Goal: Task Accomplishment & Management: Complete application form

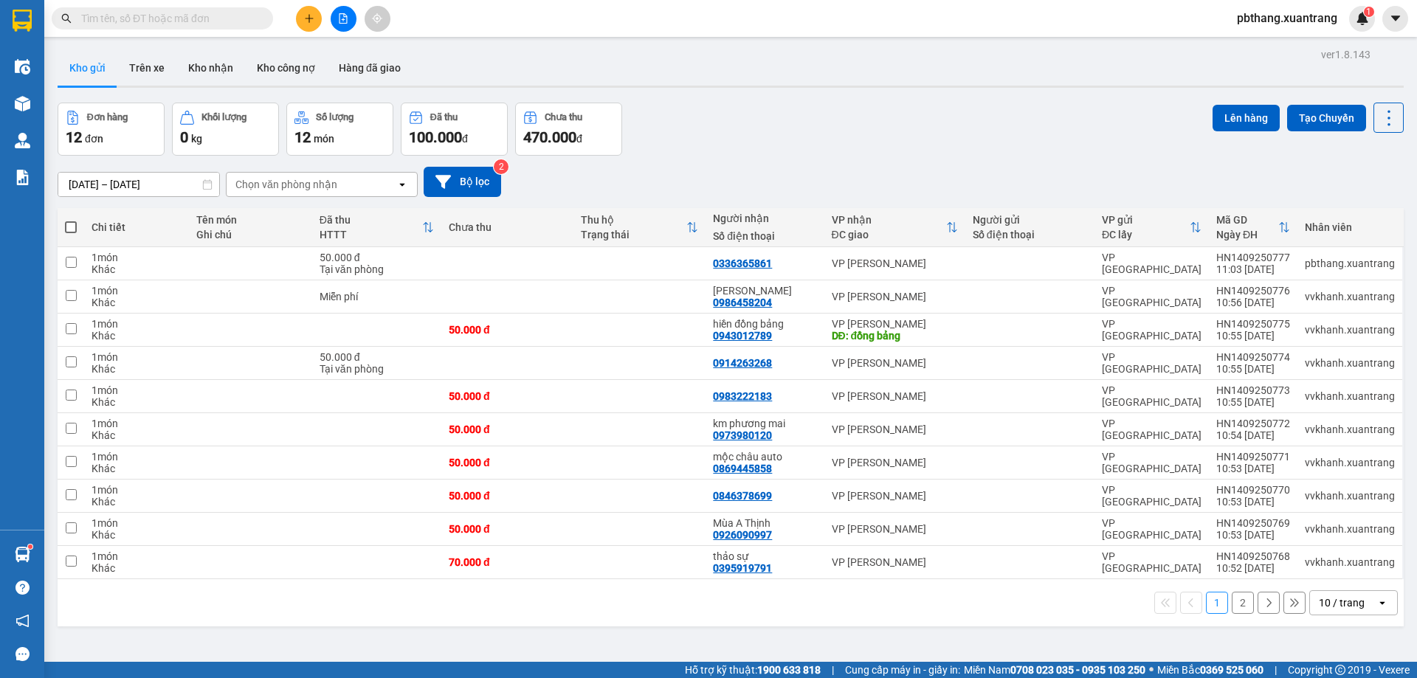
click at [301, 23] on button at bounding box center [309, 19] width 26 height 26
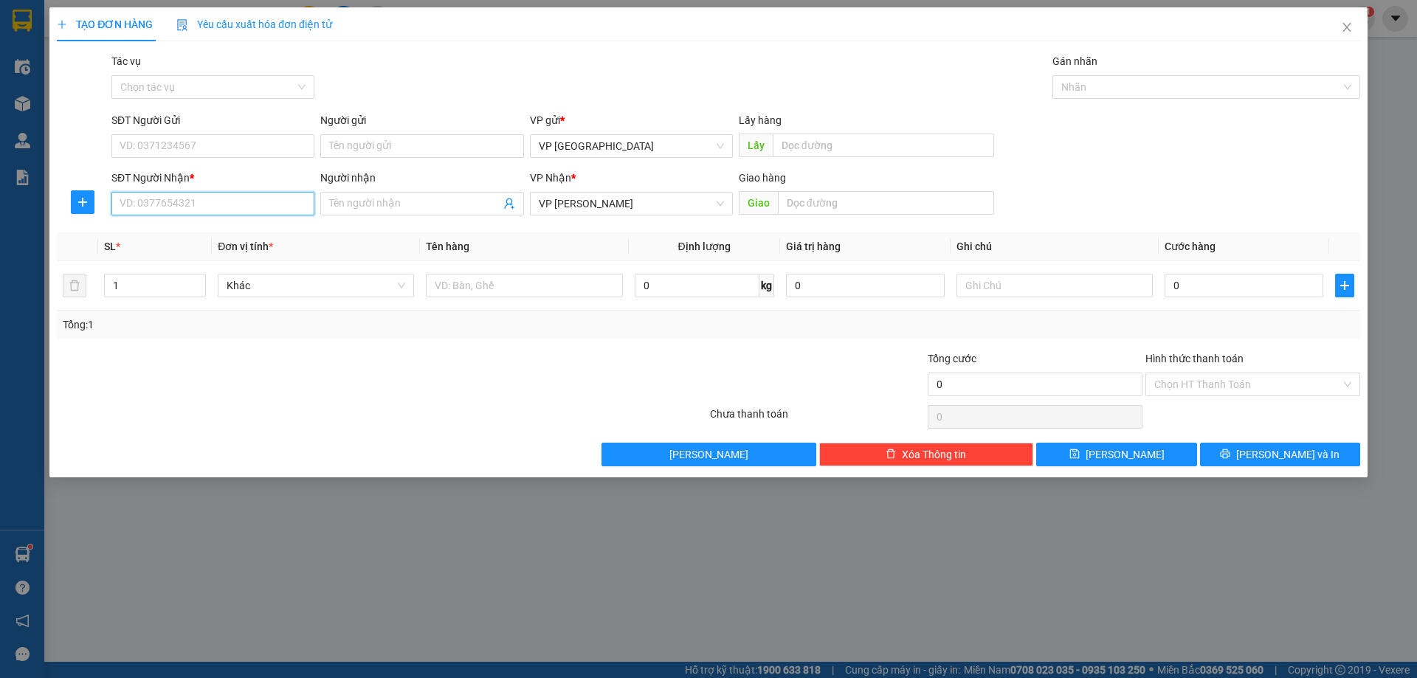
click at [287, 207] on input "SĐT Người Nhận *" at bounding box center [212, 204] width 203 height 24
click at [217, 282] on div "0966180997 - quân" at bounding box center [212, 280] width 185 height 16
type input "0966180997"
type input "quân"
type input "0966180997"
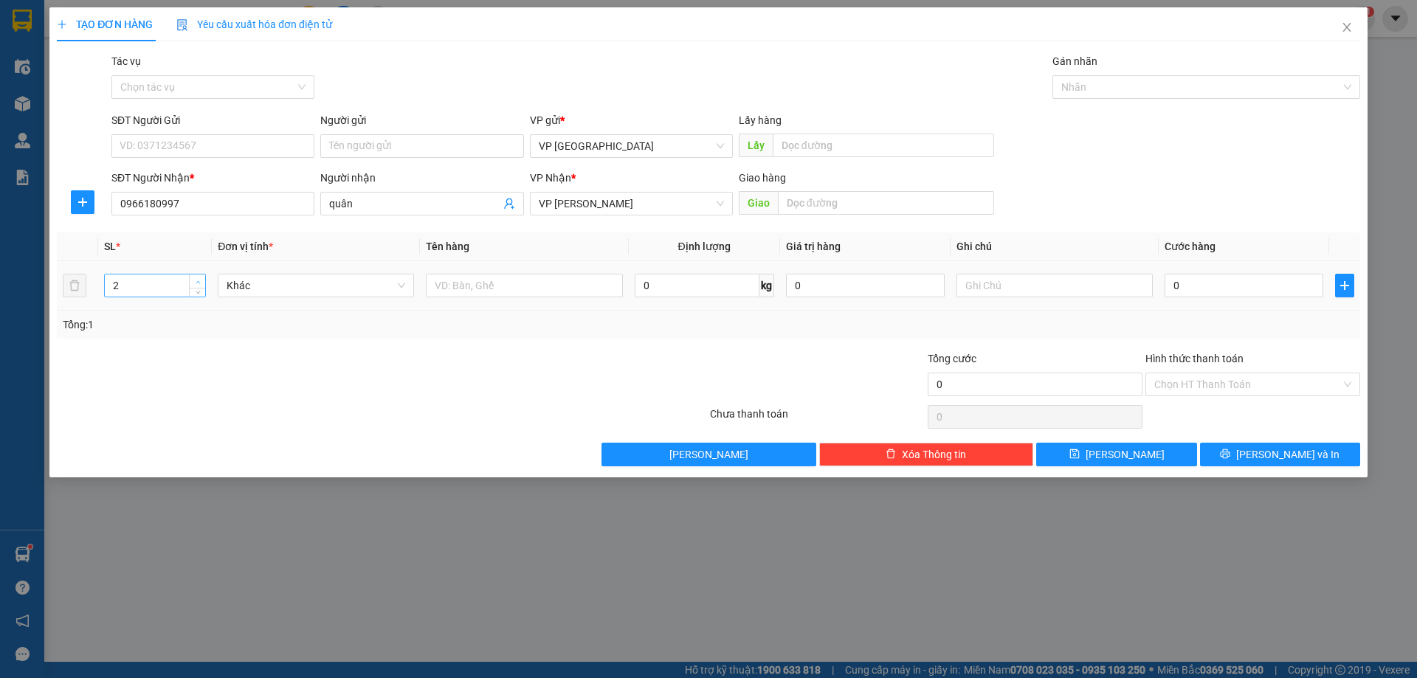
click at [199, 280] on icon "up" at bounding box center [198, 282] width 5 height 5
type input "6"
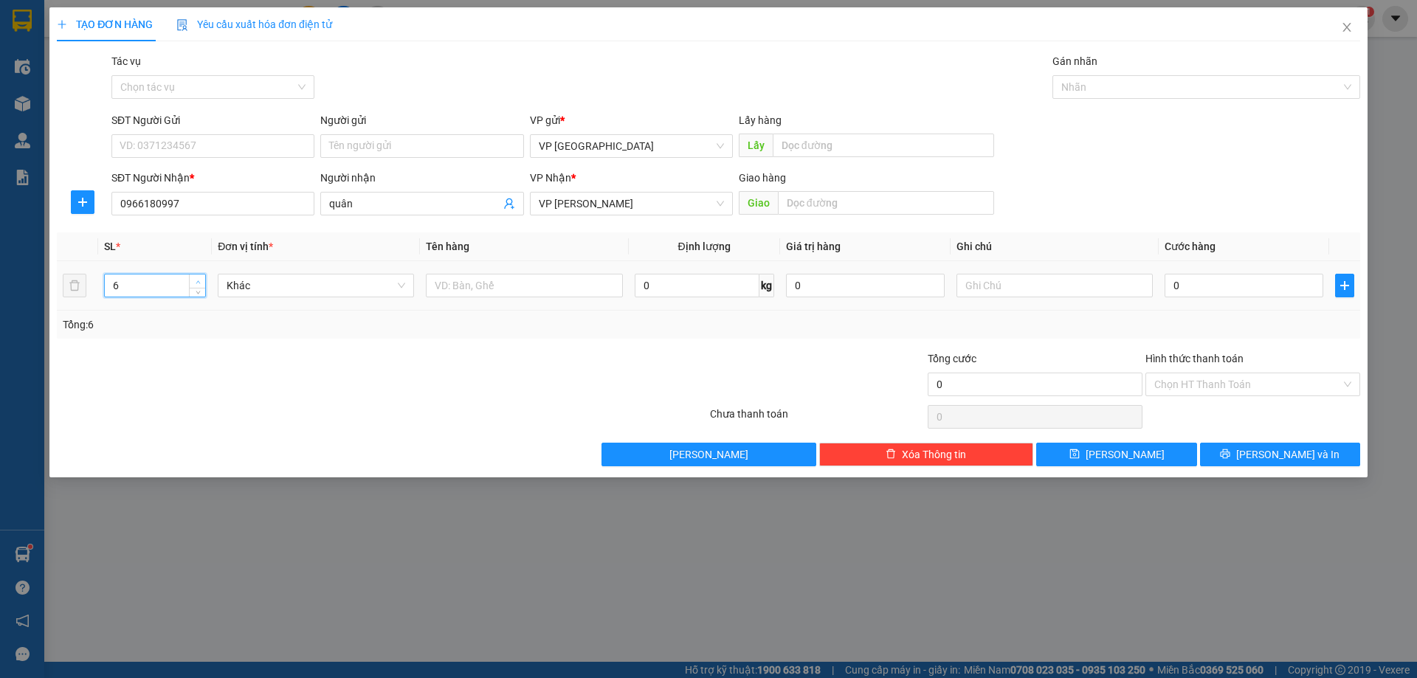
click at [199, 280] on icon "up" at bounding box center [198, 282] width 5 height 5
drag, startPoint x: 1207, startPoint y: 292, endPoint x: 1314, endPoint y: 264, distance: 109.7
click at [1207, 291] on input "0" at bounding box center [1244, 286] width 159 height 24
type input "4"
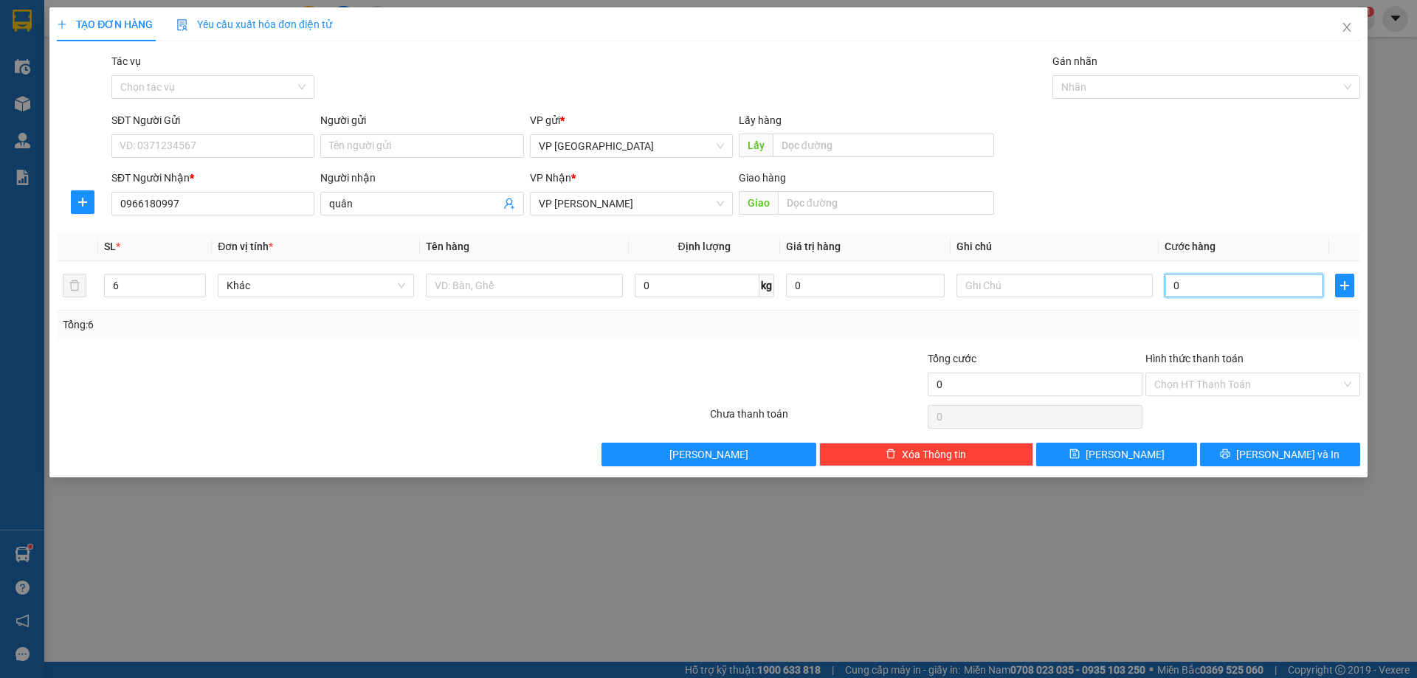
type input "4"
type input "45"
type input "450"
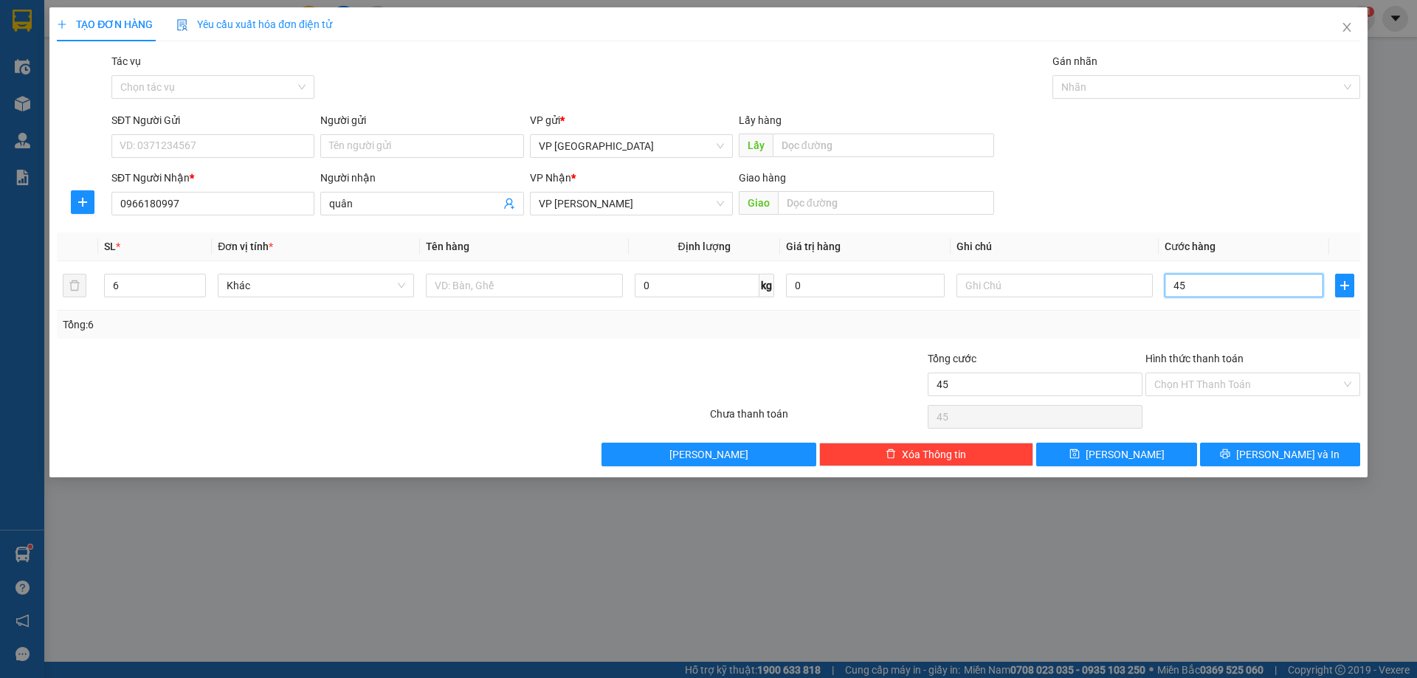
type input "450"
type input "450.000"
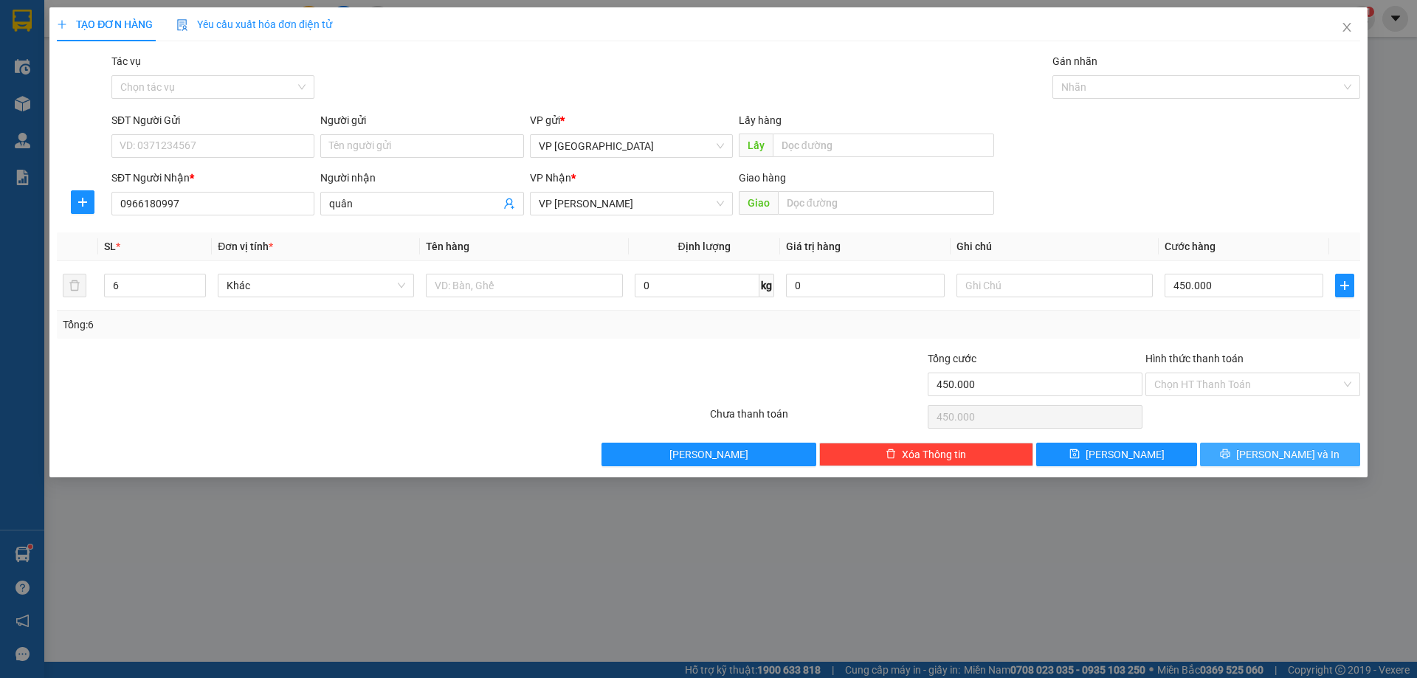
click at [1219, 456] on button "[PERSON_NAME] và In" at bounding box center [1280, 455] width 160 height 24
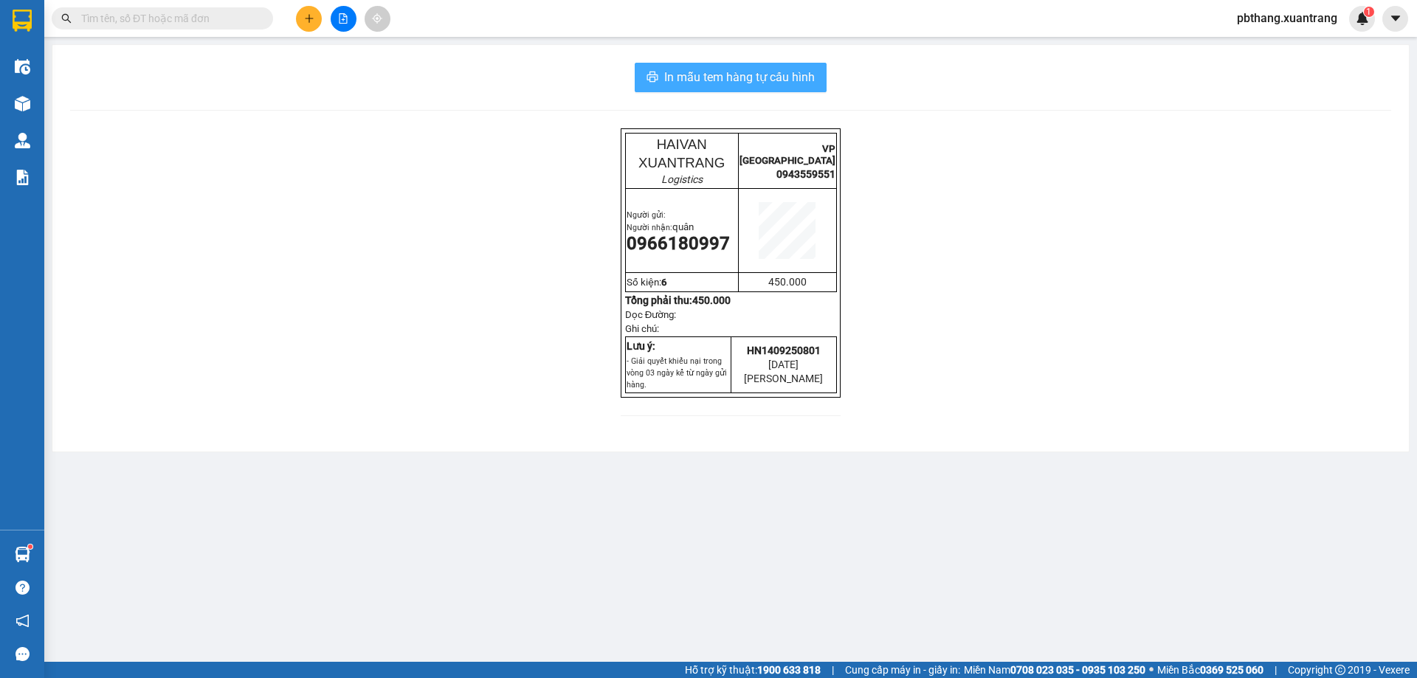
click at [799, 69] on span "In mẫu tem hàng tự cấu hình" at bounding box center [739, 77] width 151 height 18
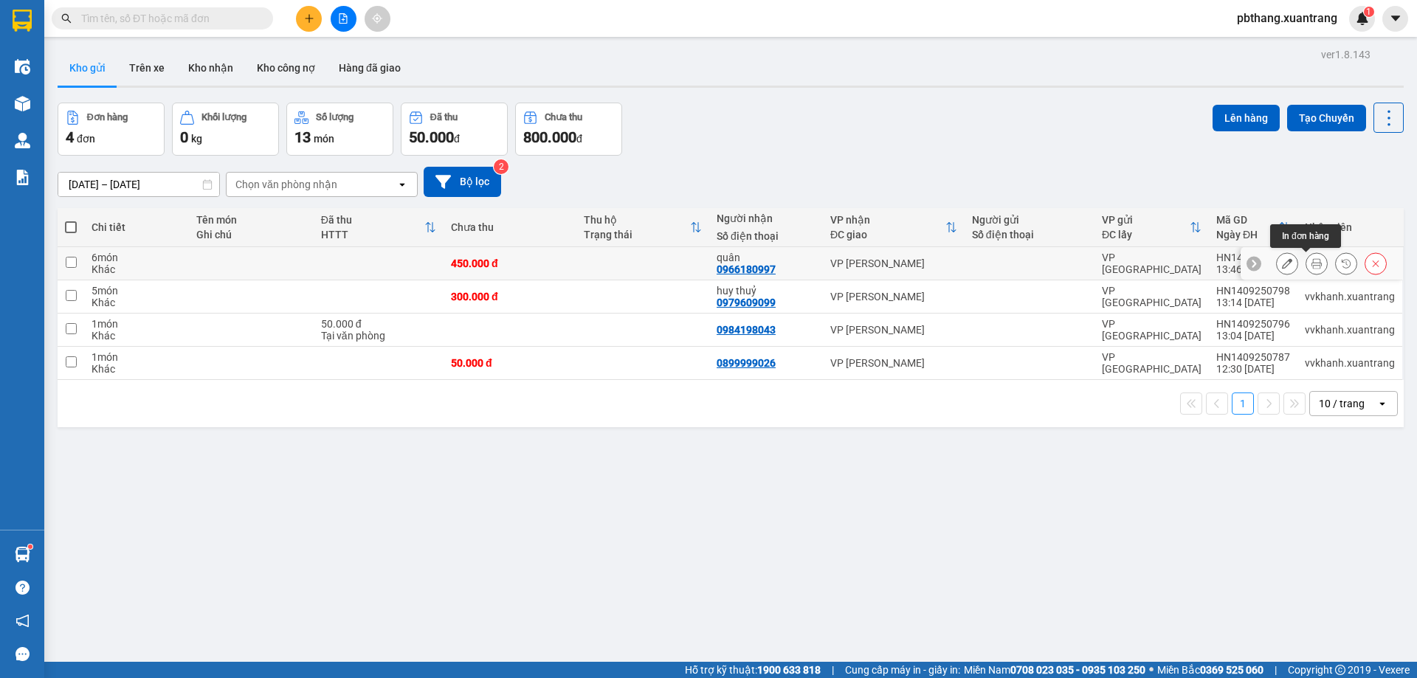
click at [1311, 266] on icon at bounding box center [1316, 263] width 10 height 10
click at [1282, 259] on icon at bounding box center [1287, 263] width 10 height 10
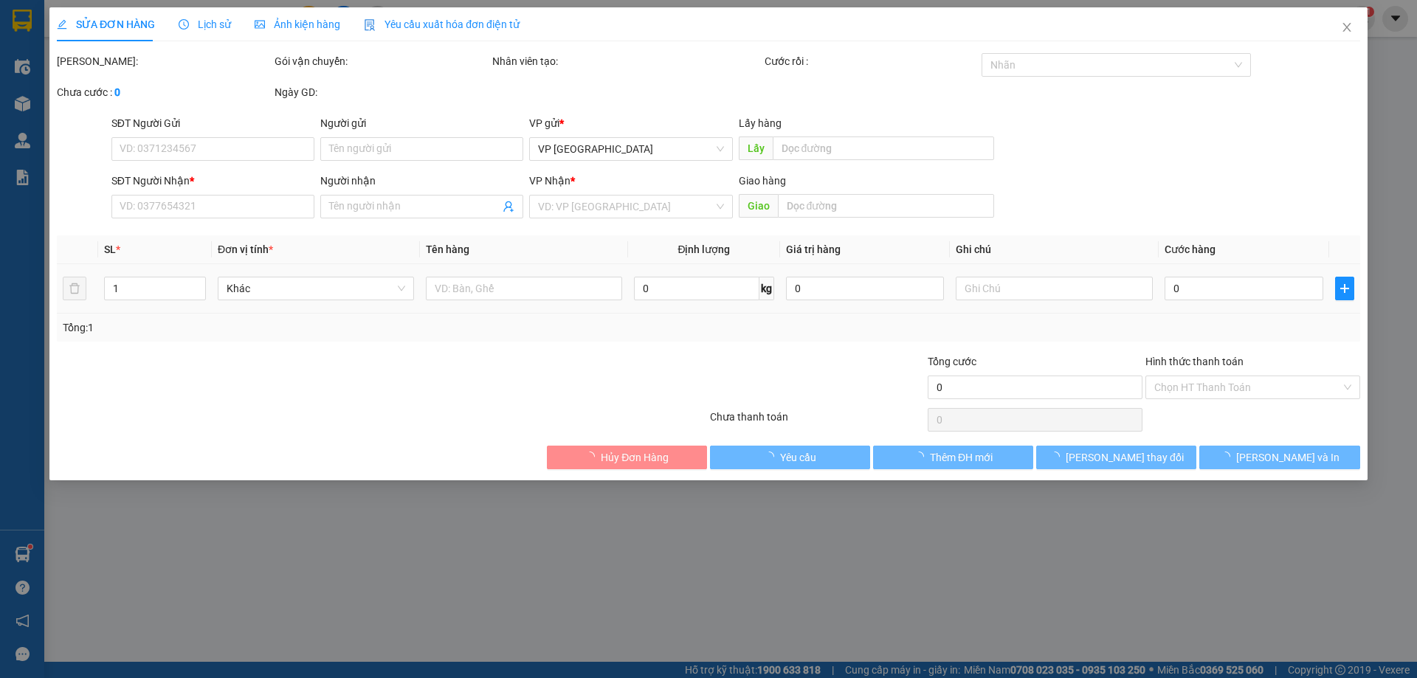
type input "0966180997"
type input "quân"
type input "450.000"
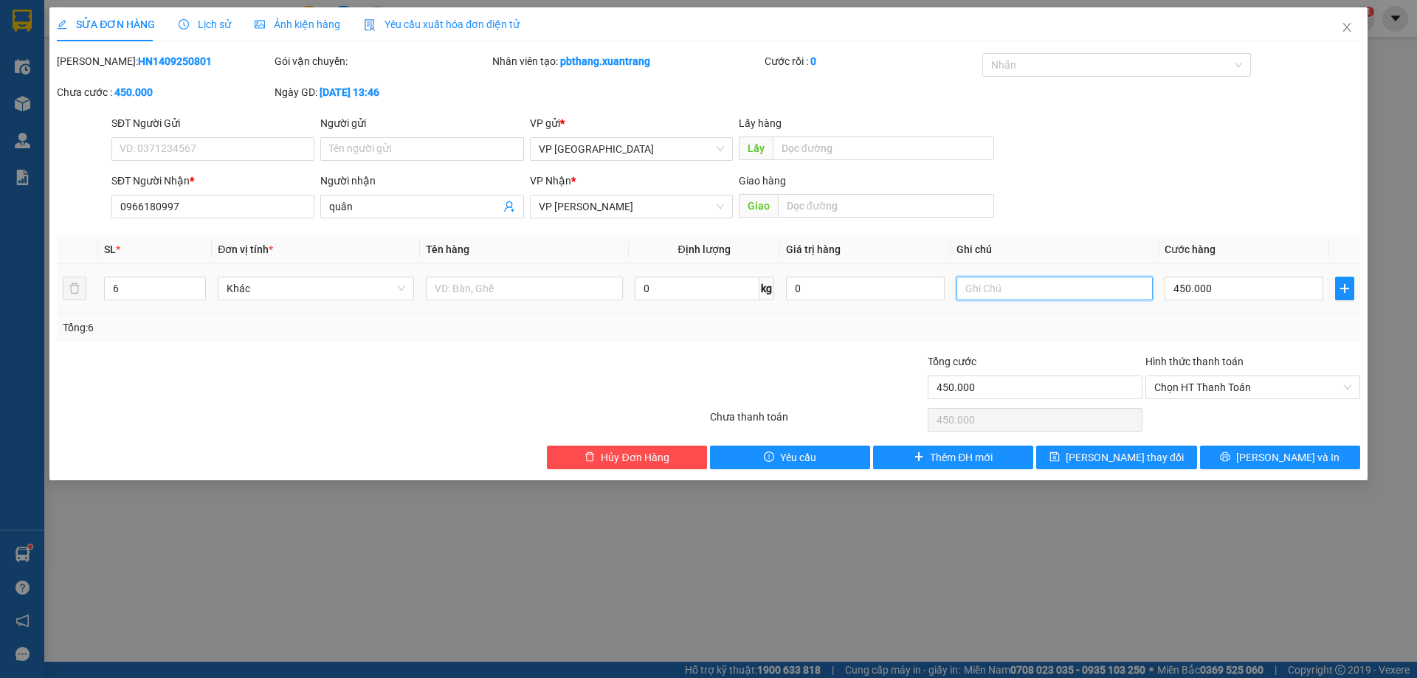
click at [988, 294] on input "text" at bounding box center [1054, 289] width 196 height 24
type input "d"
type input "đi xe 14h sơn la"
click at [1172, 462] on button "[PERSON_NAME] thay đổi" at bounding box center [1116, 458] width 160 height 24
